Goal: Transaction & Acquisition: Purchase product/service

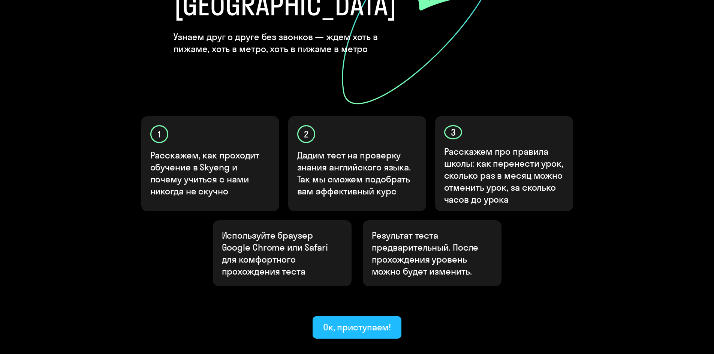
scroll to position [187, 0]
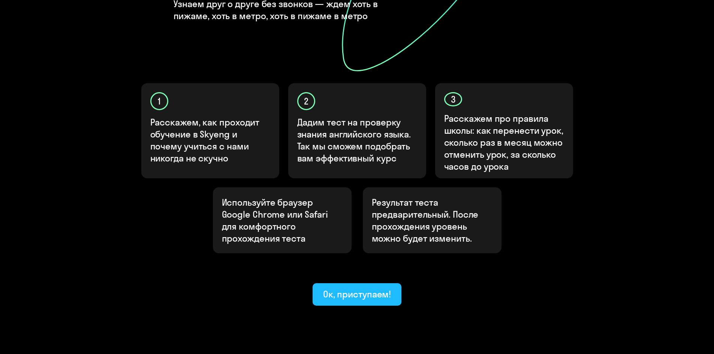
click at [387, 288] on div "Ок, приступаем!" at bounding box center [357, 294] width 68 height 12
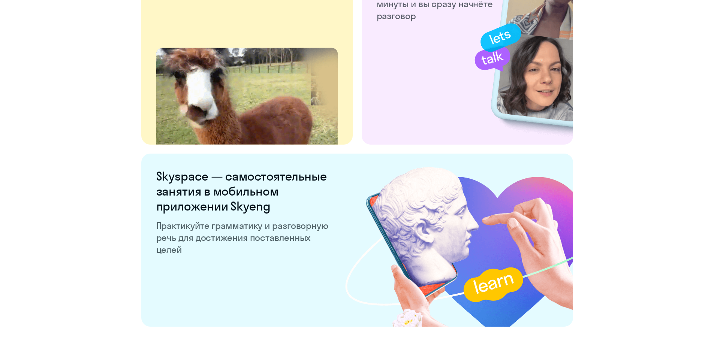
scroll to position [1382, 0]
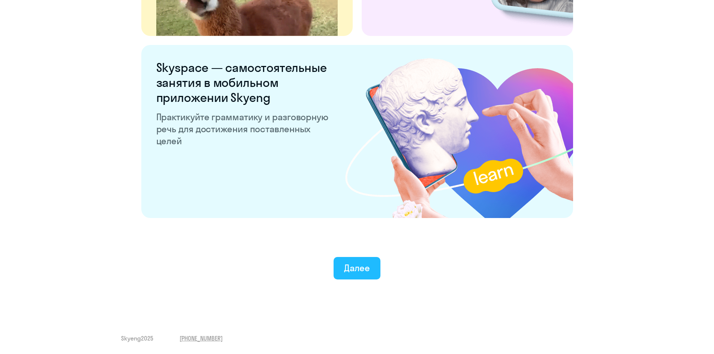
click at [356, 272] on div "Далее" at bounding box center [357, 268] width 26 height 12
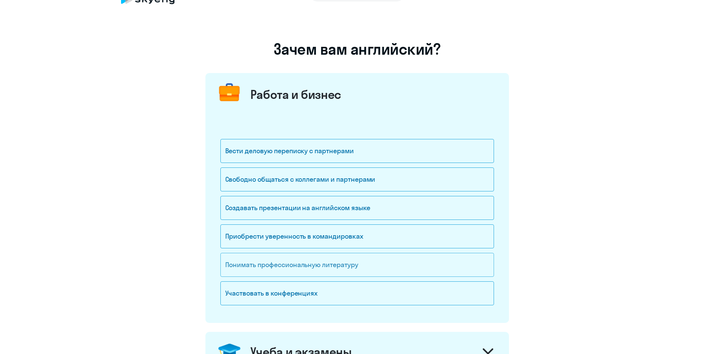
scroll to position [37, 0]
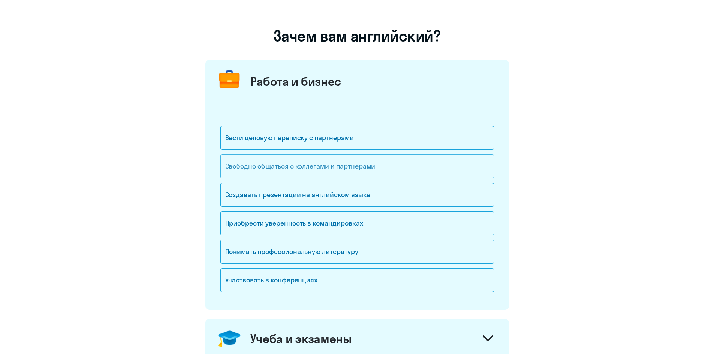
click at [318, 167] on div "Свободно общаться с коллегами и партнерами" at bounding box center [356, 166] width 273 height 24
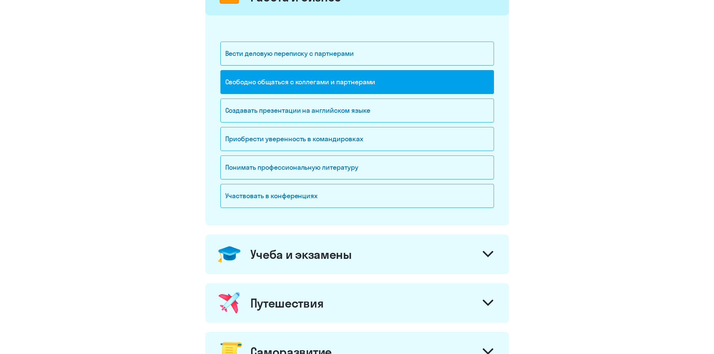
scroll to position [150, 0]
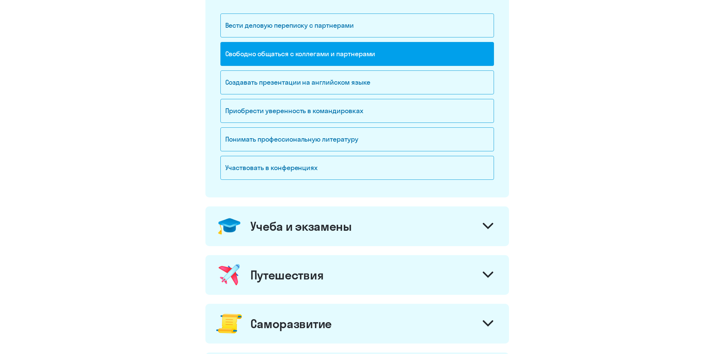
click at [480, 220] on div at bounding box center [488, 227] width 18 height 18
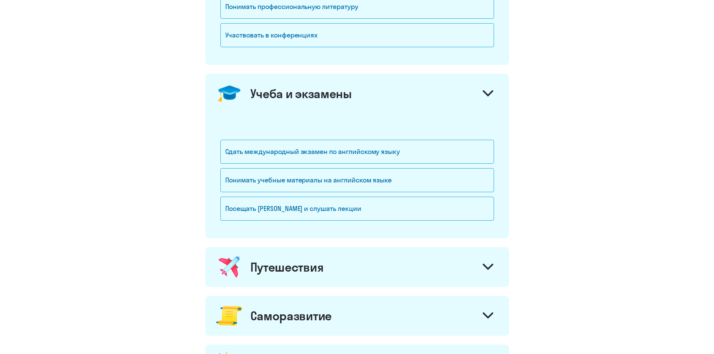
scroll to position [300, 0]
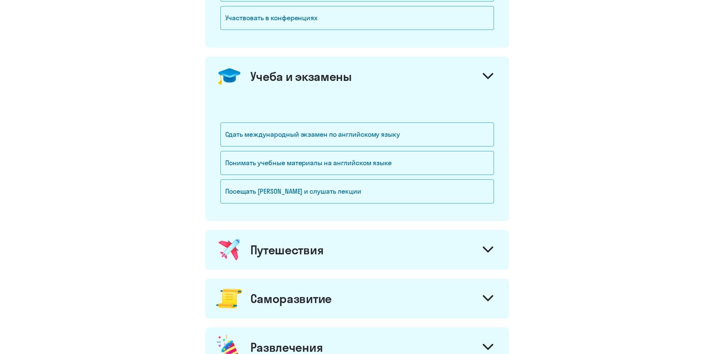
click at [490, 249] on icon at bounding box center [487, 249] width 9 height 4
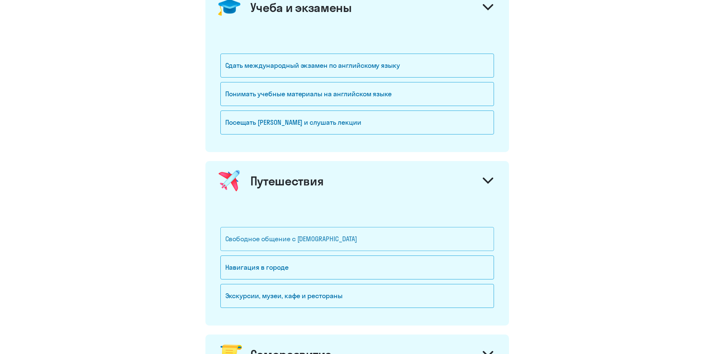
scroll to position [375, 0]
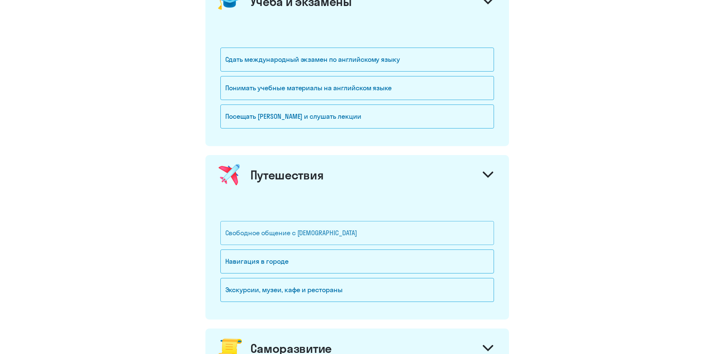
click at [324, 236] on div "Свободное общение с [DEMOGRAPHIC_DATA]" at bounding box center [356, 233] width 273 height 24
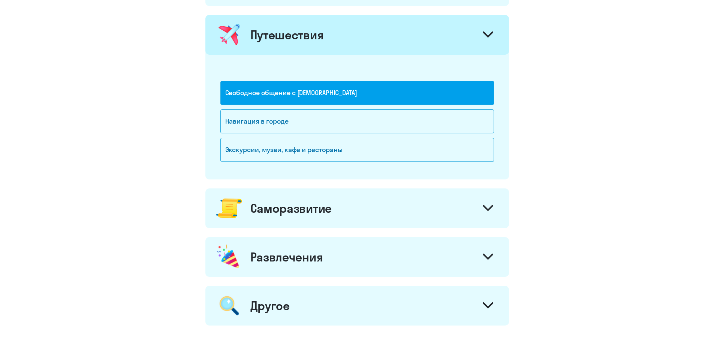
scroll to position [525, 0]
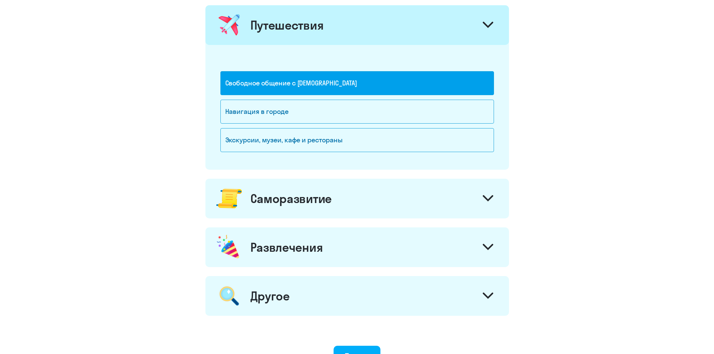
click at [488, 191] on div at bounding box center [488, 199] width 18 height 18
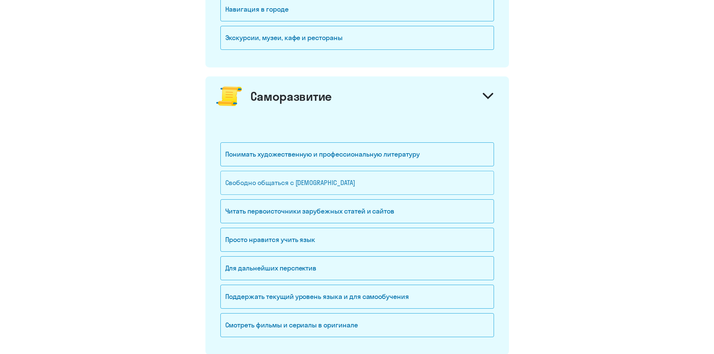
scroll to position [637, 0]
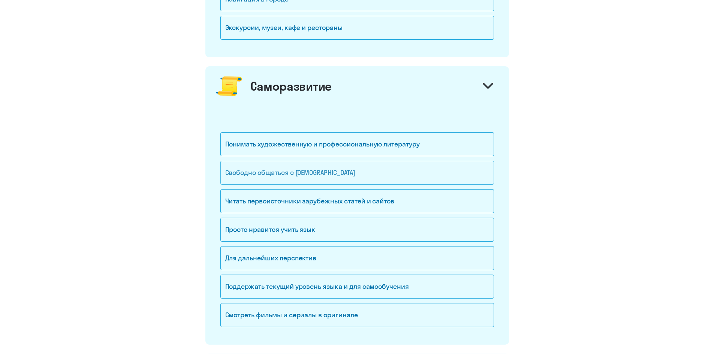
click at [347, 176] on div "Свободно общаться с [DEMOGRAPHIC_DATA]" at bounding box center [356, 173] width 273 height 24
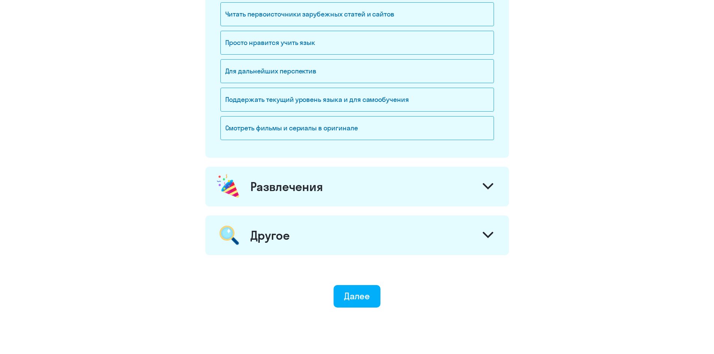
scroll to position [824, 0]
click at [465, 191] on div "Развлечения" at bounding box center [356, 186] width 303 height 40
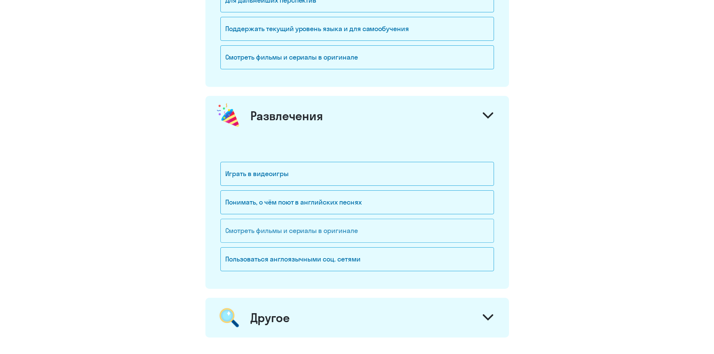
scroll to position [899, 0]
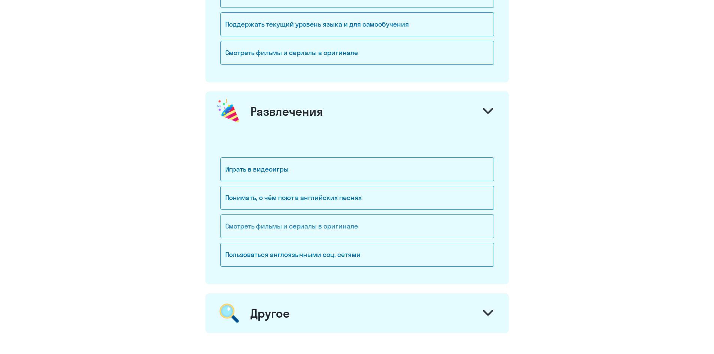
click at [393, 220] on div "Смотреть фильмы и сериалы в оригинале" at bounding box center [356, 226] width 273 height 24
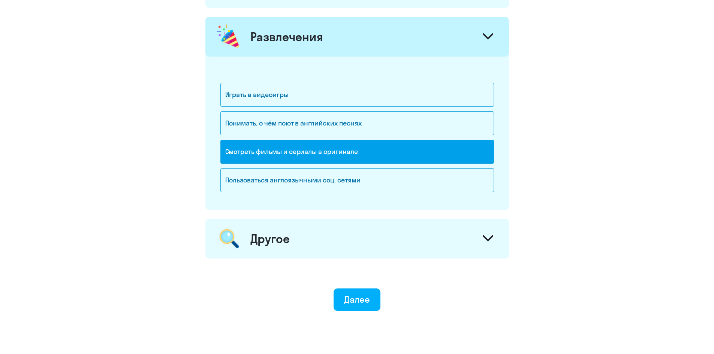
scroll to position [974, 0]
click at [423, 251] on div "Другое" at bounding box center [356, 238] width 303 height 40
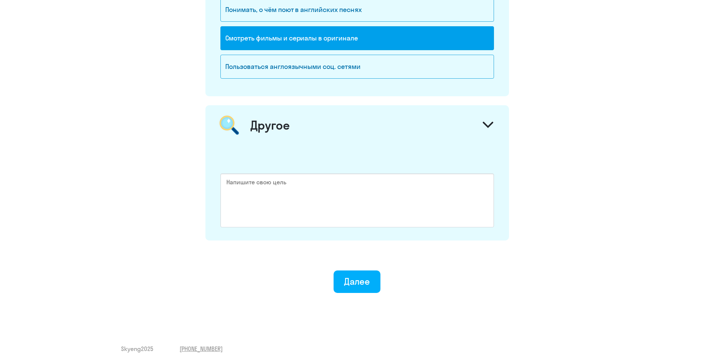
scroll to position [1098, 0]
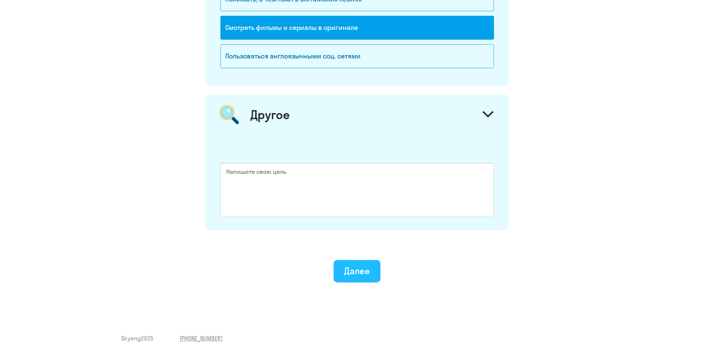
click at [373, 277] on button "Далее" at bounding box center [356, 271] width 47 height 22
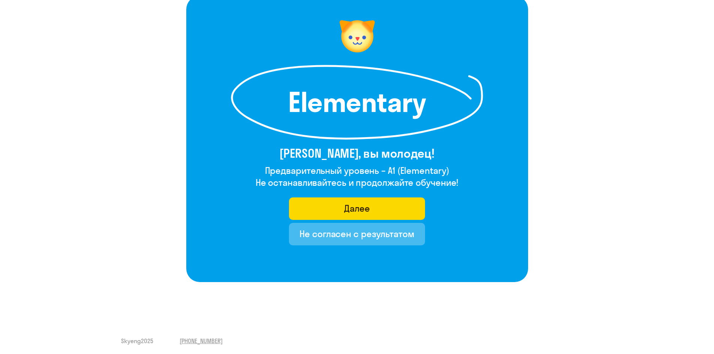
scroll to position [56, 0]
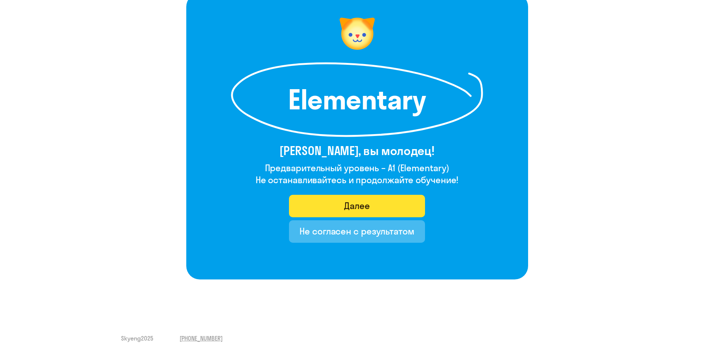
click at [403, 200] on button "Далее" at bounding box center [357, 206] width 136 height 22
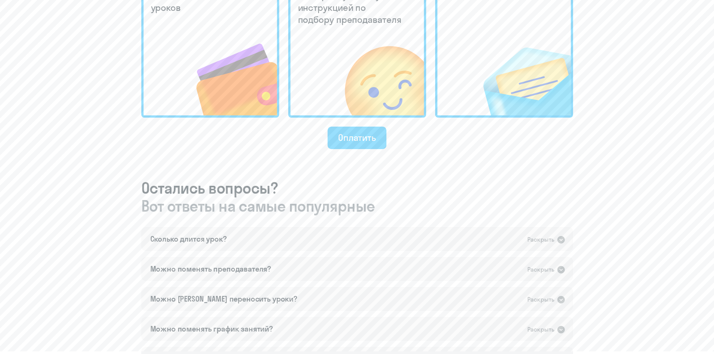
scroll to position [300, 0]
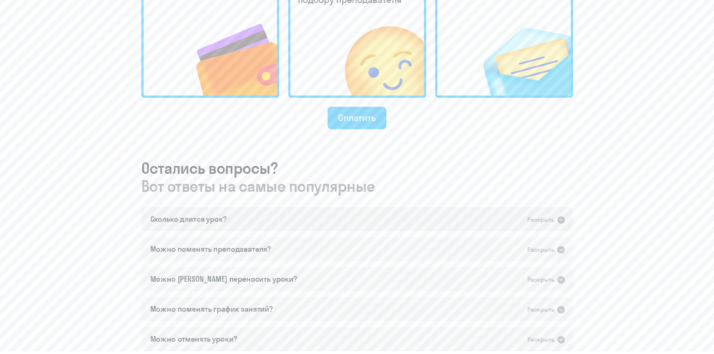
click at [558, 219] on icon at bounding box center [560, 219] width 7 height 7
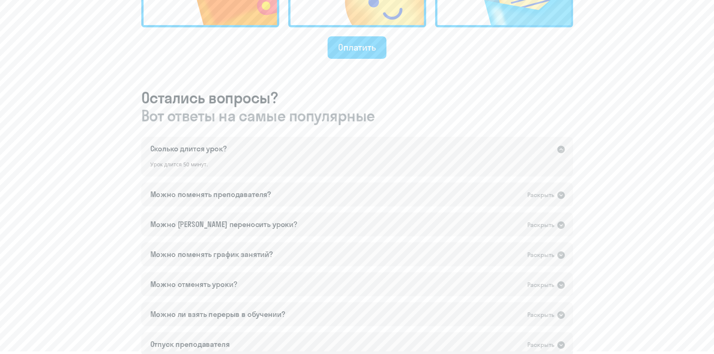
scroll to position [375, 0]
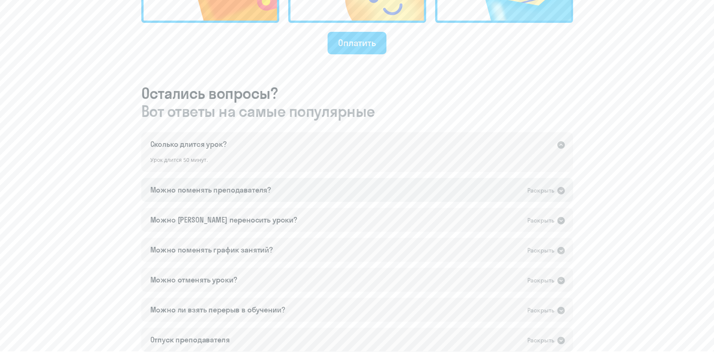
click at [552, 194] on div "Раскрыть" at bounding box center [540, 190] width 27 height 9
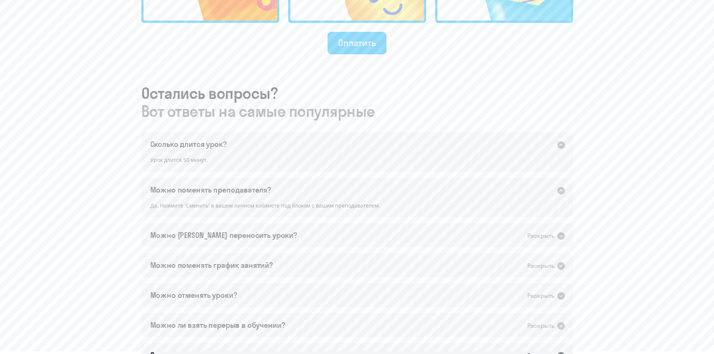
scroll to position [412, 0]
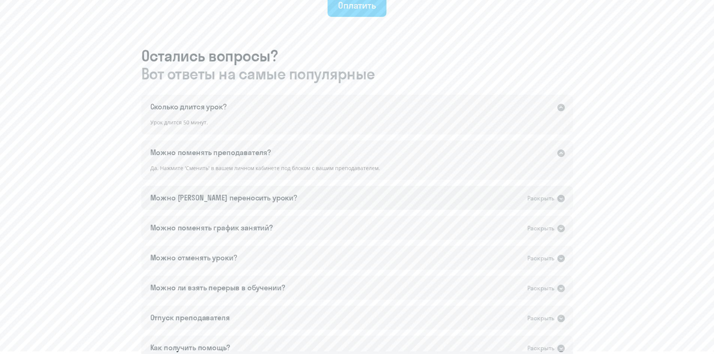
click at [556, 198] on div "Раскрыть" at bounding box center [546, 198] width 38 height 10
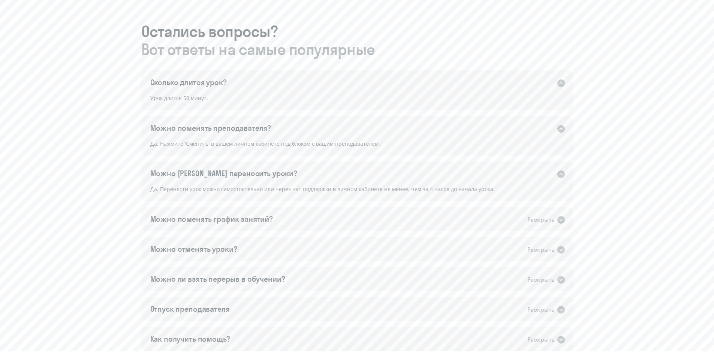
scroll to position [450, 0]
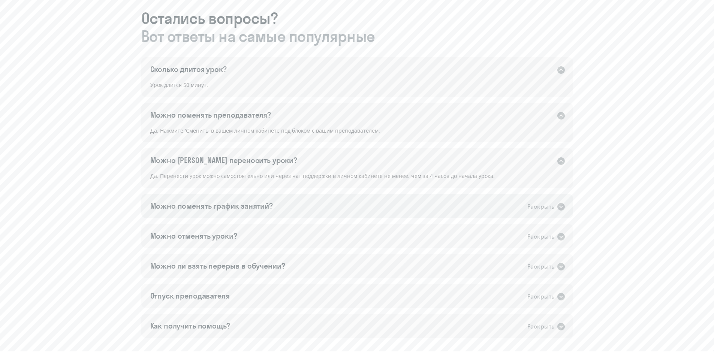
click at [414, 213] on div "Можно поменять график занятий? Раскрыть" at bounding box center [357, 206] width 432 height 24
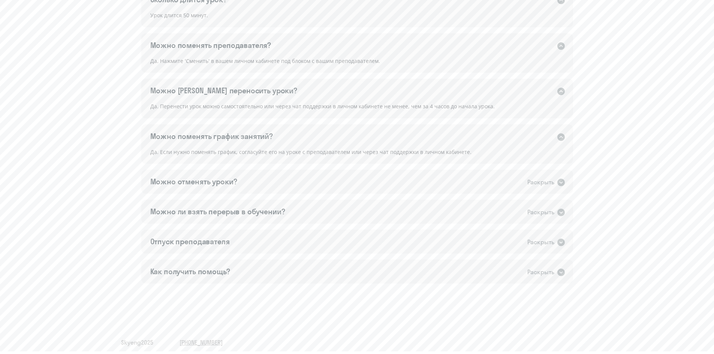
scroll to position [523, 0]
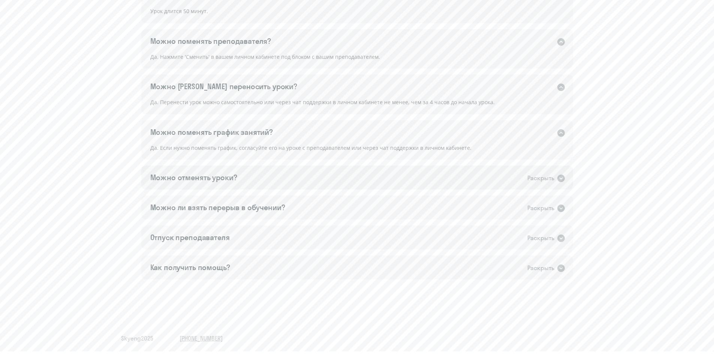
click at [418, 183] on div "Можно отменять уроки? Раскрыть" at bounding box center [357, 178] width 432 height 24
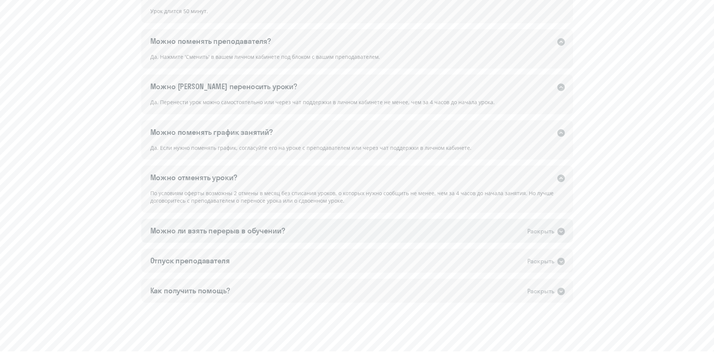
click at [299, 235] on div "Можно ли взять перерыв в обучении? Раскрыть" at bounding box center [357, 231] width 432 height 24
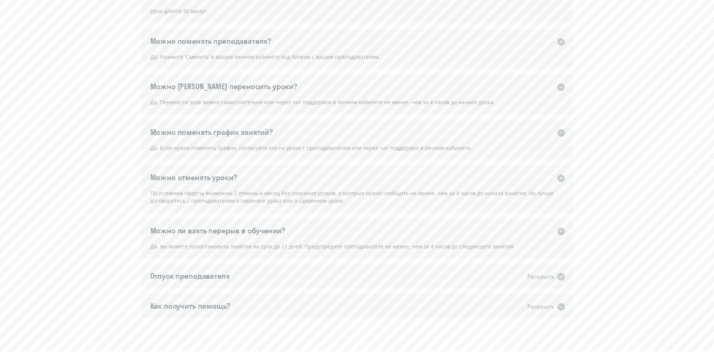
scroll to position [562, 0]
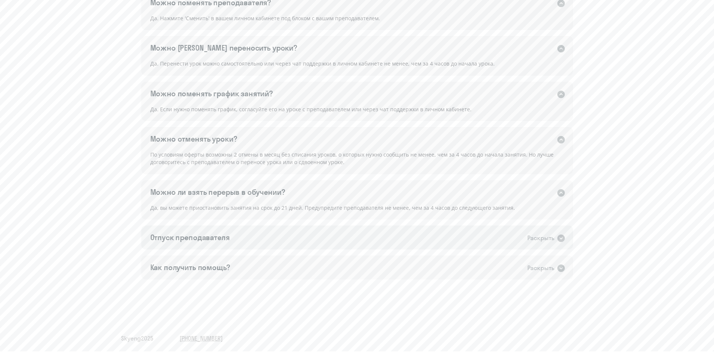
click at [290, 236] on div "Отпуск преподавателя Раскрыть" at bounding box center [357, 238] width 432 height 24
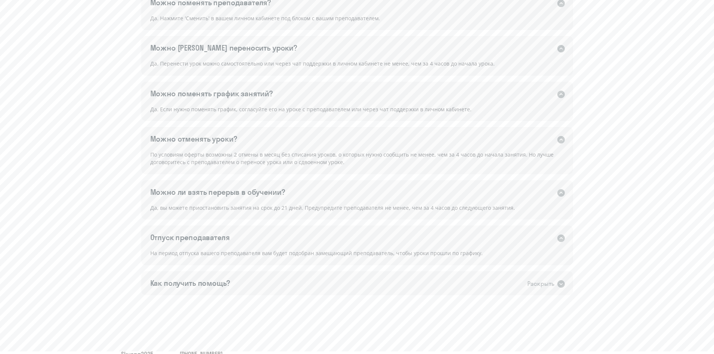
scroll to position [578, 0]
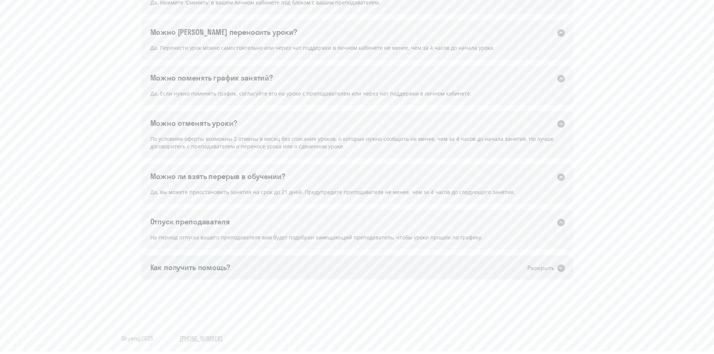
click at [272, 262] on div "Как получить помощь? Раскрыть" at bounding box center [357, 268] width 432 height 24
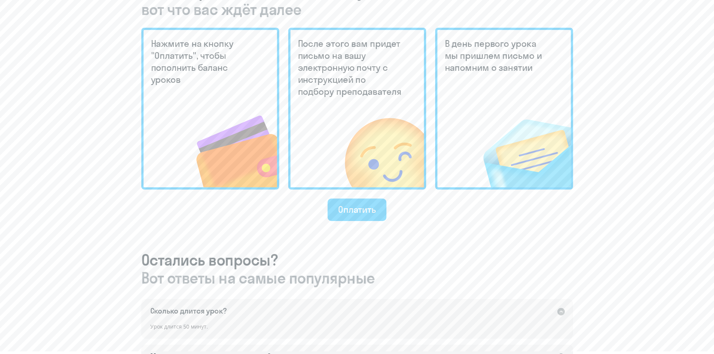
scroll to position [203, 0]
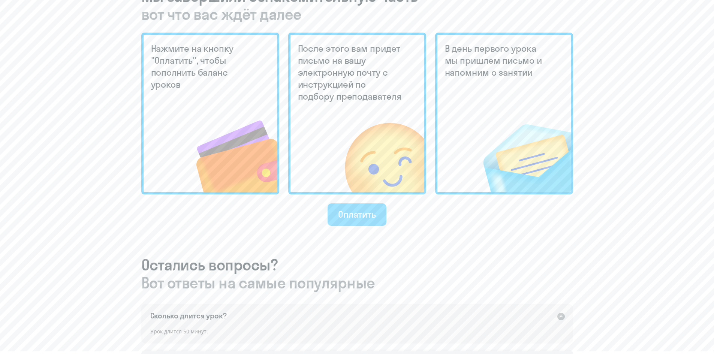
click at [361, 215] on div "Оплатить" at bounding box center [357, 214] width 38 height 12
